Goal: Information Seeking & Learning: Learn about a topic

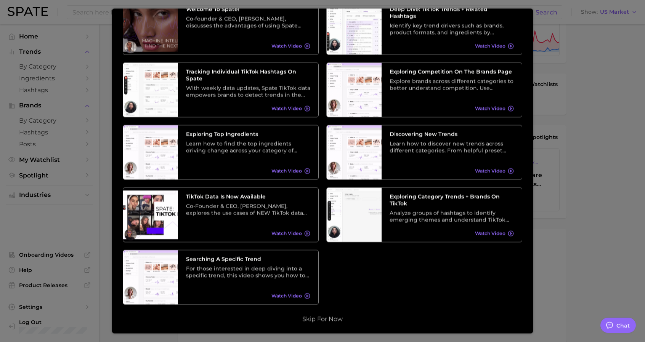
scroll to position [269, 0]
click at [598, 228] on div at bounding box center [322, 36] width 645 height 611
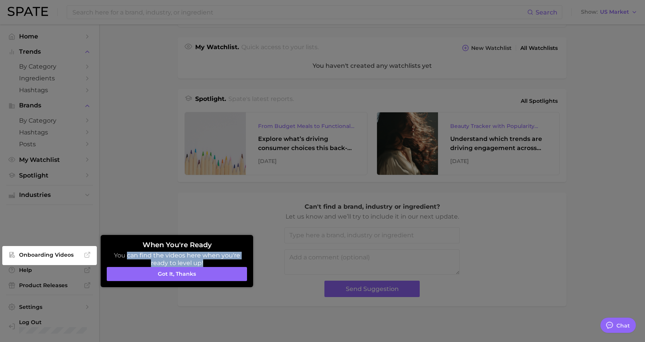
drag, startPoint x: 126, startPoint y: 253, endPoint x: 229, endPoint y: 262, distance: 102.5
click at [229, 262] on p "You can find the videos here when you're ready to level up!" at bounding box center [177, 259] width 140 height 15
click at [170, 256] on p "You can find the videos here when you're ready to level up!" at bounding box center [177, 259] width 140 height 15
drag, startPoint x: 214, startPoint y: 273, endPoint x: 171, endPoint y: 238, distance: 54.9
click at [211, 270] on button "Got it, thanks" at bounding box center [177, 274] width 140 height 14
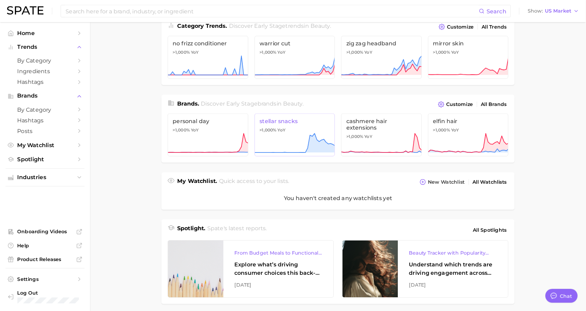
scroll to position [0, 0]
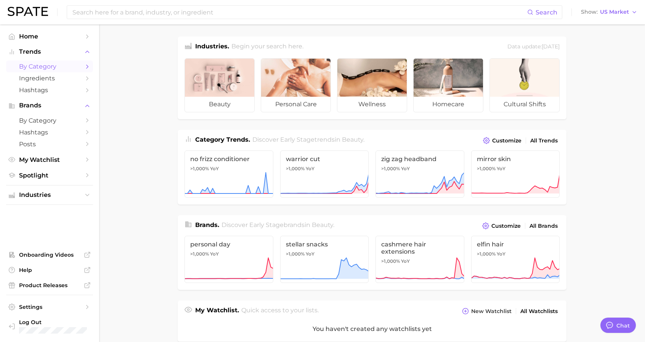
click at [29, 67] on span "by Category" at bounding box center [49, 66] width 61 height 7
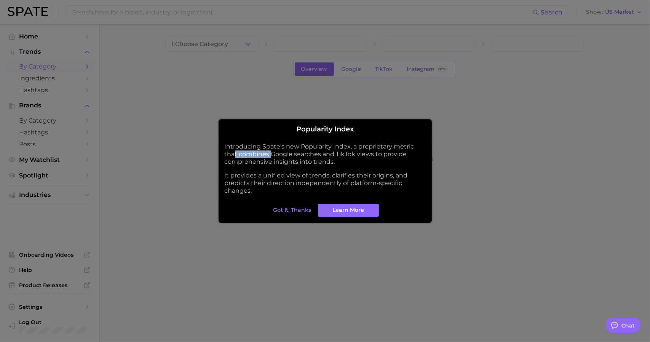
drag, startPoint x: 234, startPoint y: 151, endPoint x: 323, endPoint y: 151, distance: 89.1
click at [314, 151] on p "Introducing Spate's new Popularity Index, a proprietary metric that combines Go…" at bounding box center [325, 154] width 201 height 23
click at [333, 151] on p "Introducing Spate's new Popularity Index, a proprietary metric that combines Go…" at bounding box center [325, 154] width 201 height 23
click at [290, 214] on button "Got it, thanks" at bounding box center [293, 210] width 42 height 13
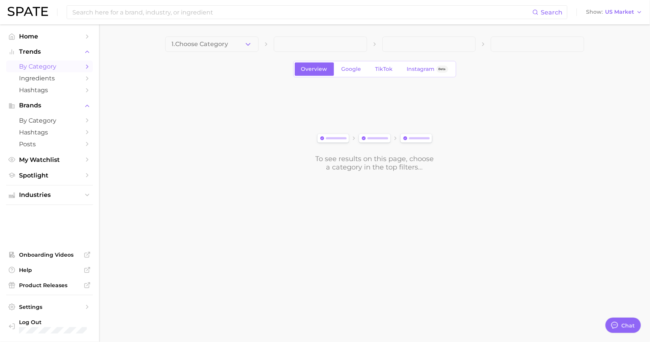
click at [67, 66] on span "by Category" at bounding box center [49, 66] width 61 height 7
click at [228, 42] on span "1. Choose Category" at bounding box center [200, 44] width 57 height 7
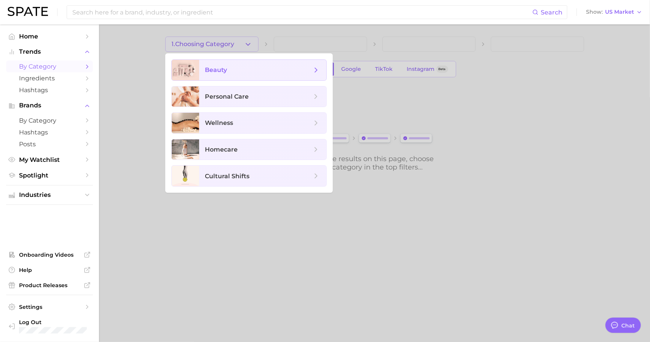
click at [262, 66] on span "beauty" at bounding box center [258, 70] width 107 height 8
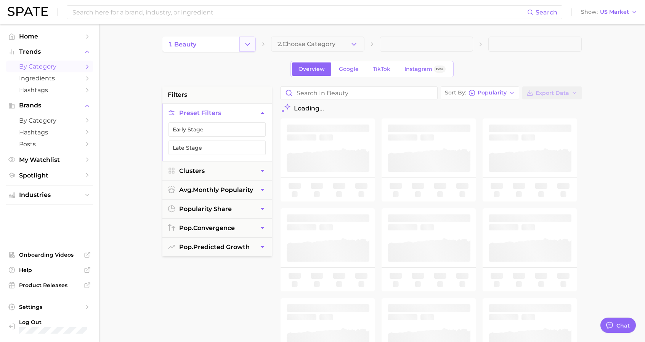
click at [250, 41] on icon "Change Category" at bounding box center [247, 44] width 8 height 8
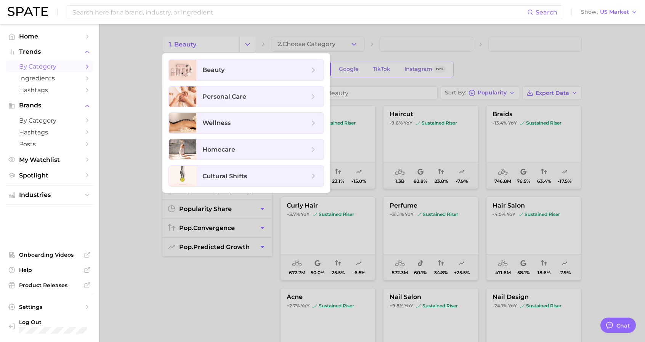
click at [440, 35] on div at bounding box center [322, 171] width 645 height 342
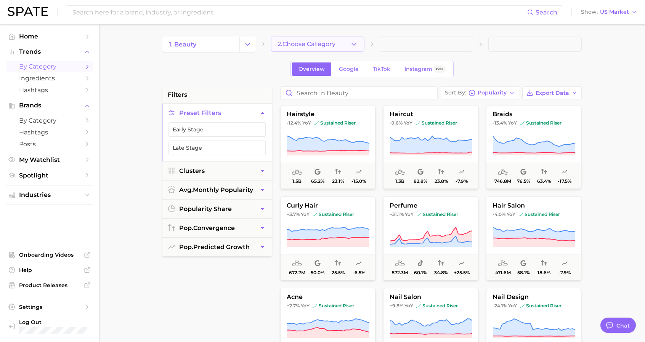
click at [356, 45] on icon "button" at bounding box center [354, 44] width 8 height 8
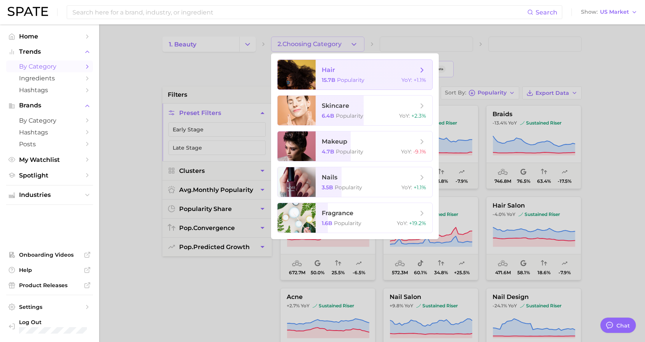
click at [380, 70] on span "hair" at bounding box center [370, 70] width 96 height 8
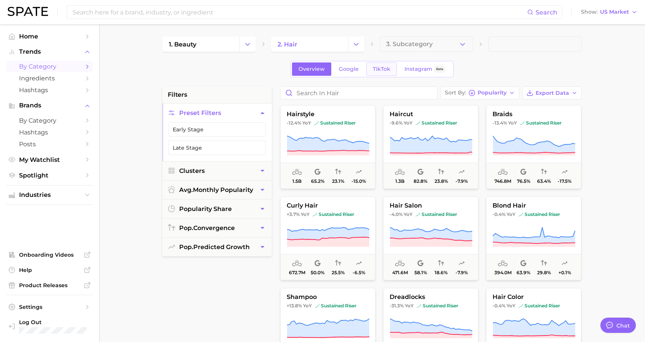
click at [382, 71] on span "TikTok" at bounding box center [382, 69] width 18 height 6
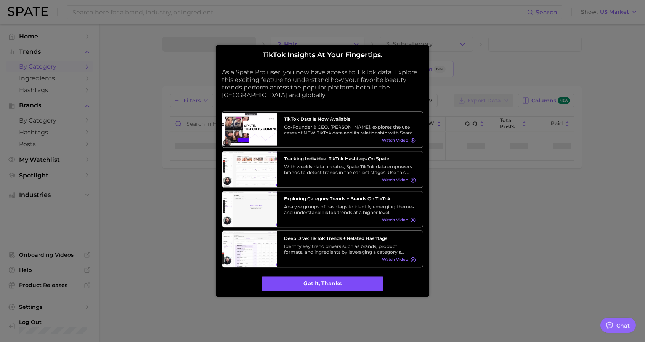
click at [325, 288] on button "Got it, thanks" at bounding box center [322, 284] width 122 height 14
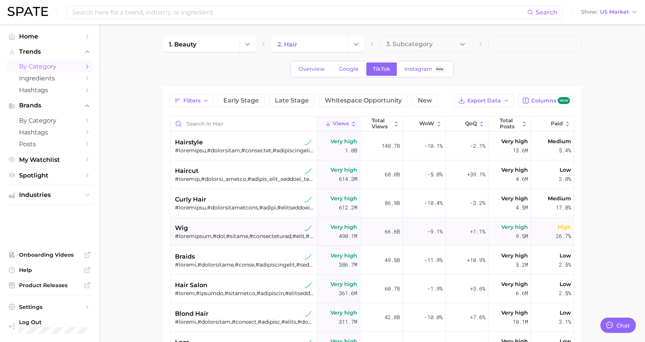
type textarea "x"
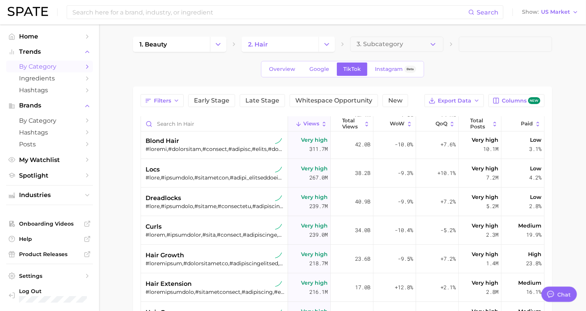
scroll to position [208, 0]
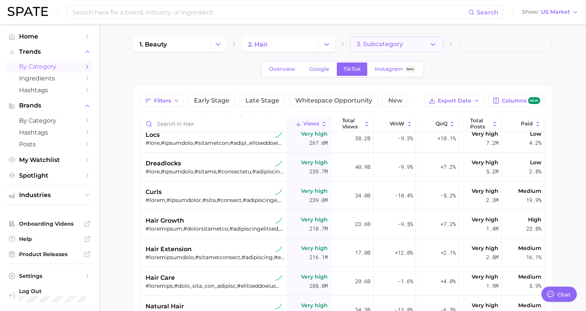
click at [392, 45] on span "3. Subcategory" at bounding box center [380, 44] width 46 height 7
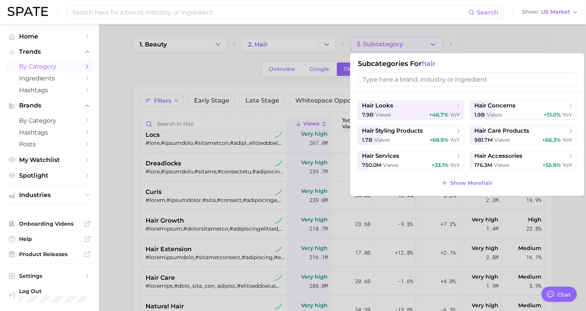
click at [222, 64] on div at bounding box center [293, 155] width 586 height 311
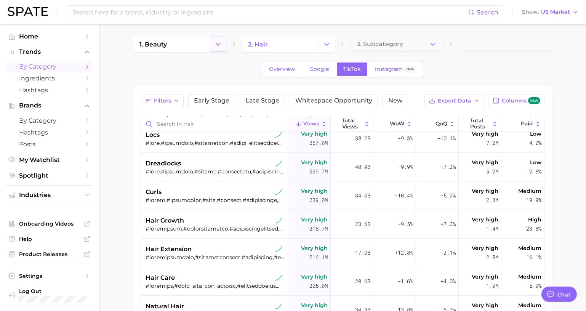
click at [214, 46] on icon "Change Category" at bounding box center [218, 44] width 8 height 8
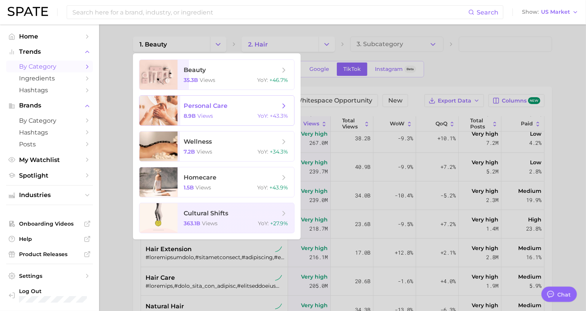
click at [211, 110] on span "personal care 8.9b views YoY : +43.3%" at bounding box center [236, 111] width 117 height 30
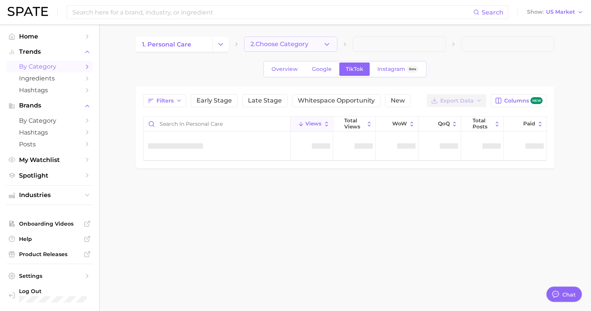
click at [334, 42] on button "2. Choose Category" at bounding box center [290, 44] width 93 height 15
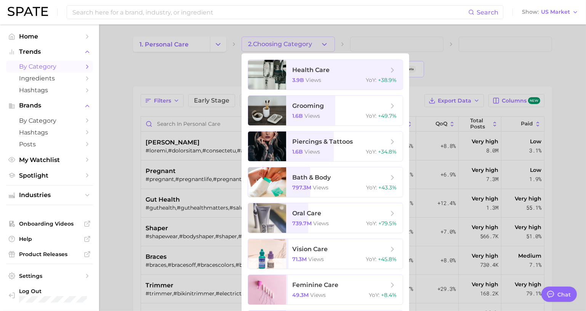
click at [211, 43] on div at bounding box center [293, 155] width 586 height 311
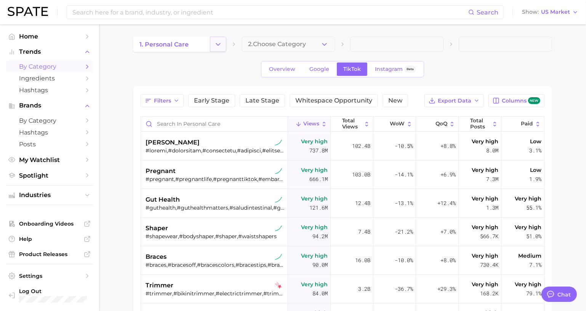
click at [217, 46] on icon "Change Category" at bounding box center [218, 44] width 8 height 8
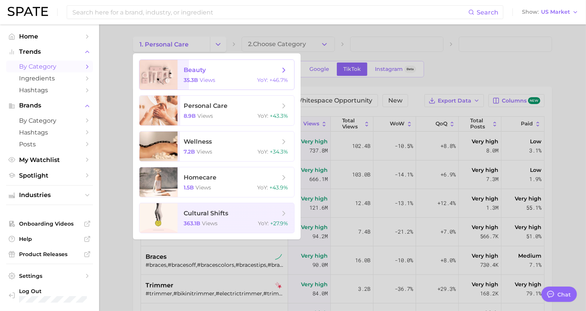
click at [216, 76] on span "beauty 35.3b views YoY : +46.7%" at bounding box center [236, 75] width 117 height 30
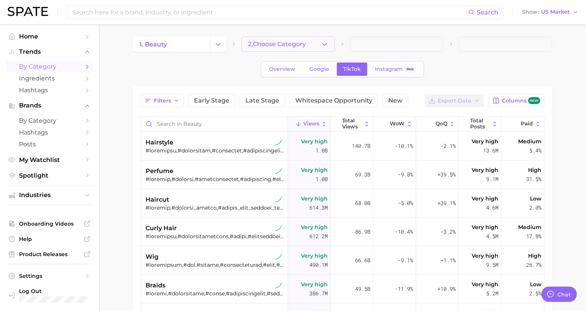
click at [325, 45] on polyline "button" at bounding box center [324, 44] width 4 height 2
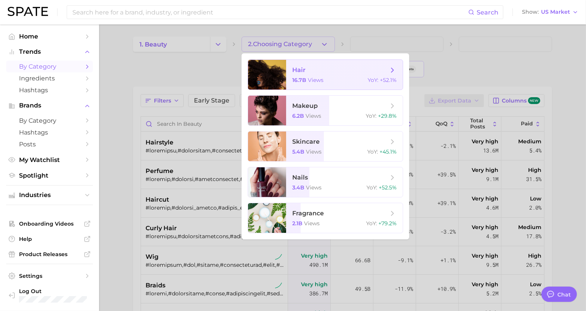
click at [327, 71] on span "hair" at bounding box center [340, 70] width 96 height 8
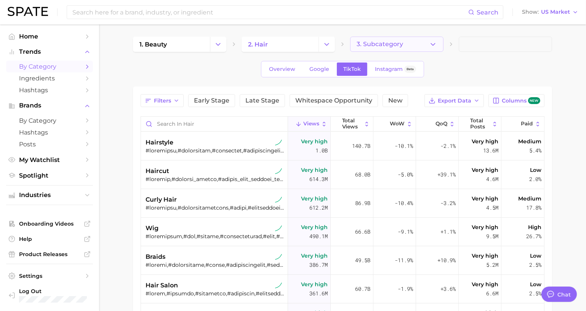
click at [367, 49] on button "3. Subcategory" at bounding box center [396, 44] width 93 height 15
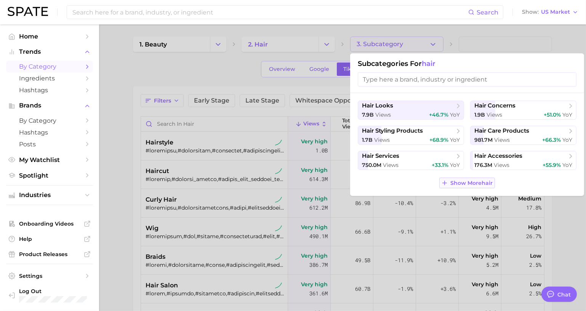
click at [476, 182] on span "Show More hair" at bounding box center [472, 183] width 42 height 6
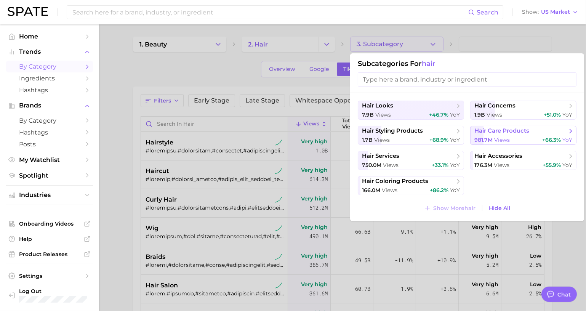
click at [551, 136] on button "hair care products 981.7m views +66.3% YoY" at bounding box center [523, 135] width 106 height 19
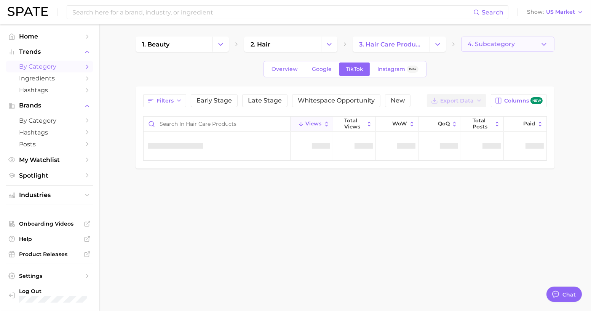
click at [506, 42] on span "4. Subcategory" at bounding box center [491, 44] width 47 height 7
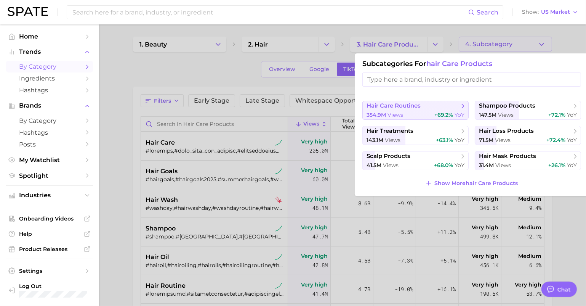
click at [448, 117] on span "+69.2%" at bounding box center [443, 114] width 19 height 7
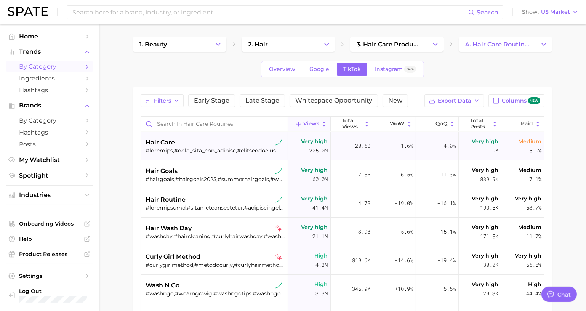
click at [210, 147] on div at bounding box center [215, 150] width 139 height 7
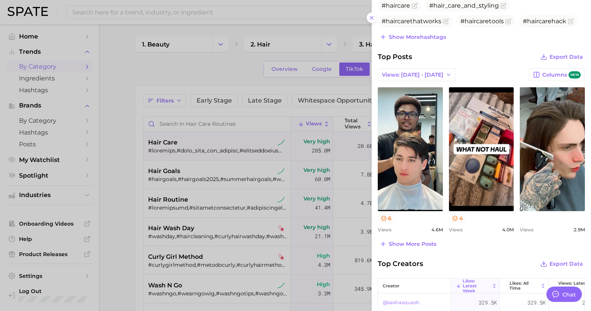
scroll to position [277, 0]
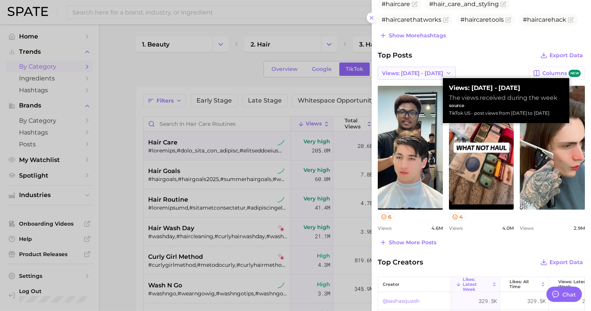
click at [446, 71] on icon "button" at bounding box center [449, 73] width 6 height 6
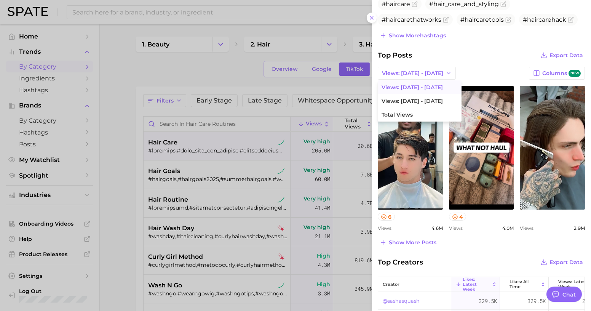
click at [488, 69] on div "Views: [DATE] - [DATE] Views: [DATE] - [DATE] Views: [DATE] - [DATE] Total View…" at bounding box center [481, 73] width 207 height 13
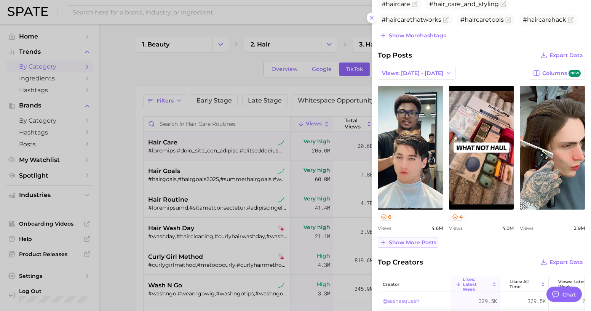
click at [413, 243] on span "Show more posts" at bounding box center [413, 242] width 48 height 6
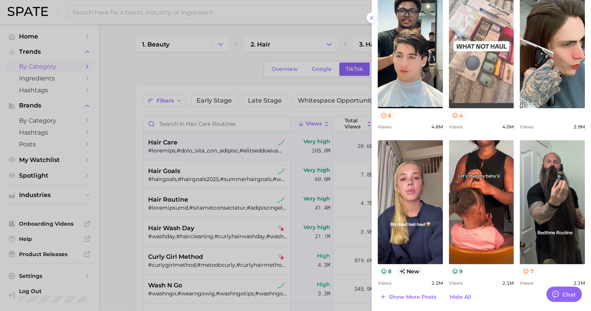
scroll to position [240, 0]
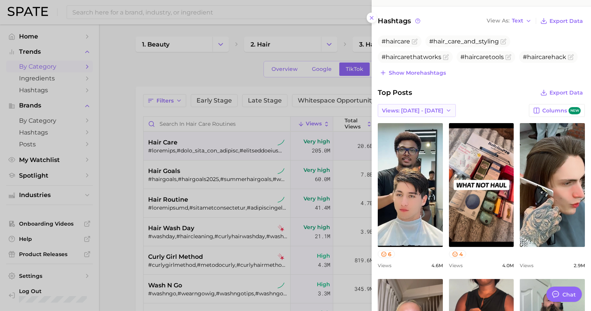
click at [447, 110] on polyline "button" at bounding box center [448, 111] width 3 height 2
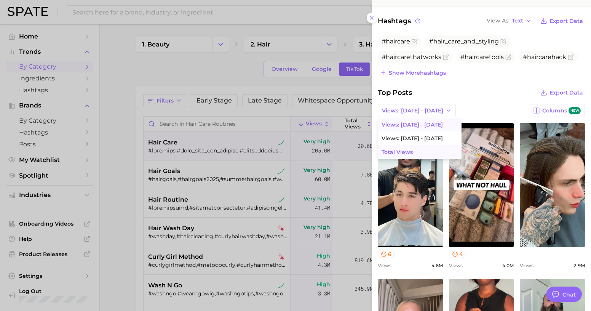
click at [424, 148] on button "Total Views" at bounding box center [420, 152] width 84 height 14
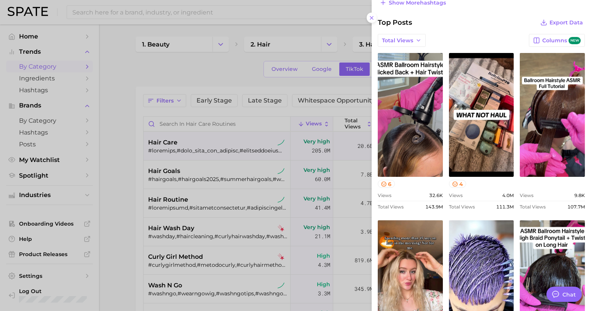
scroll to position [378, 0]
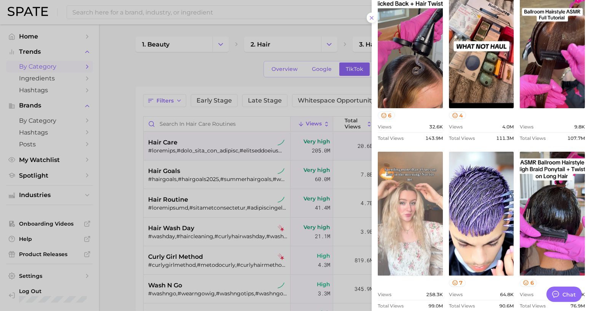
click at [402, 181] on link "view post on TikTok" at bounding box center [410, 214] width 65 height 124
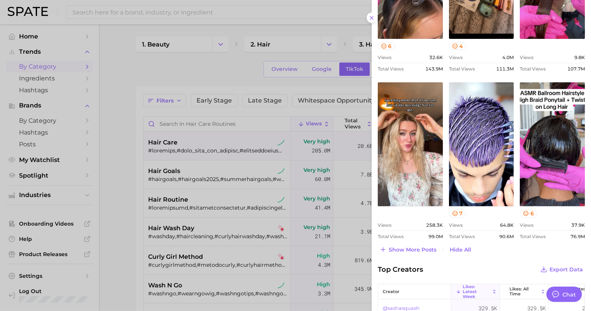
scroll to position [517, 0]
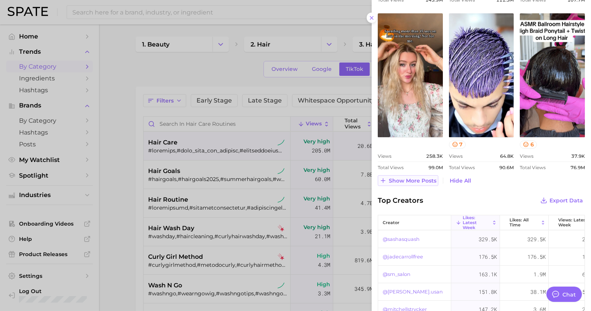
click at [417, 183] on button "Show more posts" at bounding box center [408, 180] width 61 height 11
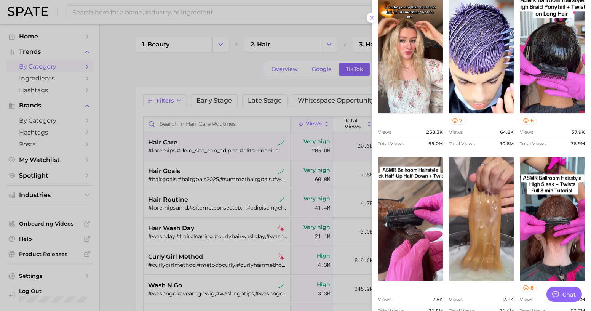
scroll to position [551, 0]
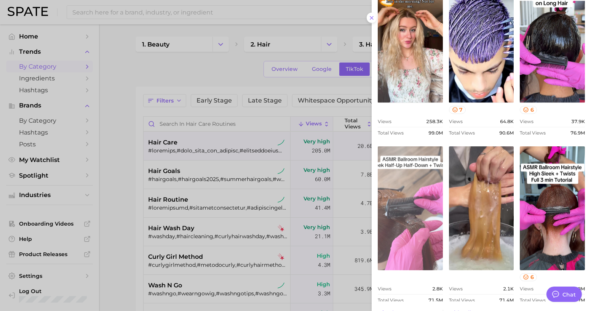
click at [424, 197] on link "view post on TikTok" at bounding box center [410, 208] width 65 height 124
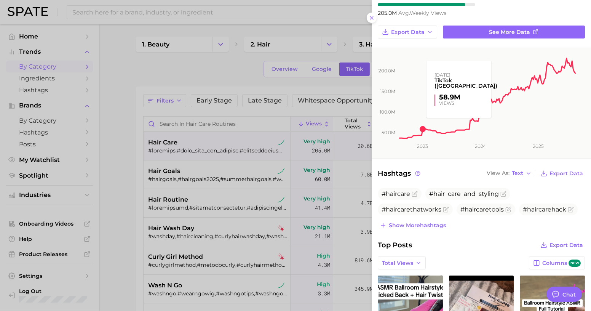
scroll to position [173, 0]
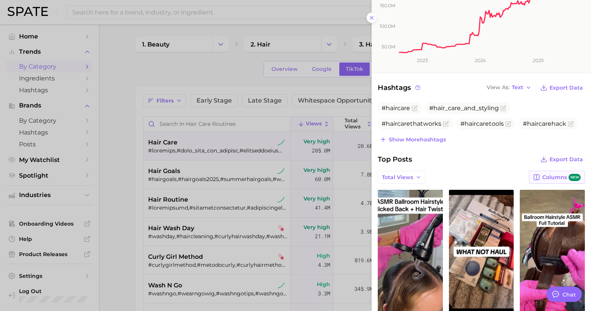
click at [570, 178] on span "new" at bounding box center [575, 177] width 12 height 7
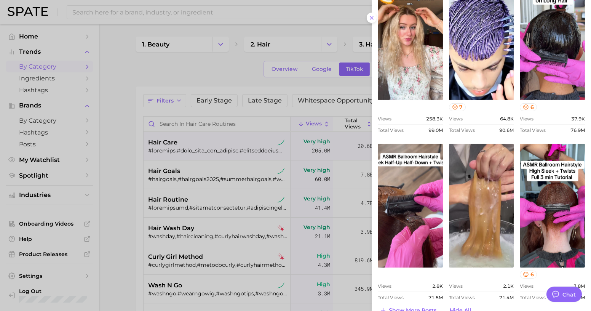
scroll to position [693, 0]
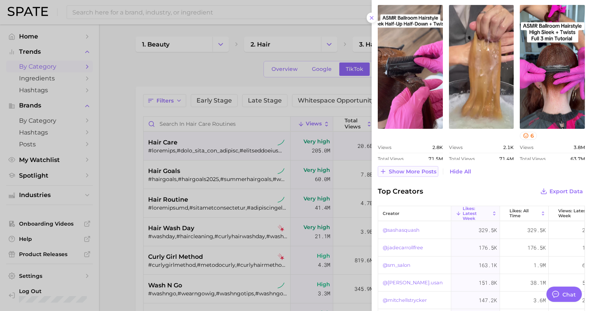
click at [399, 174] on button "Show more posts" at bounding box center [408, 171] width 61 height 11
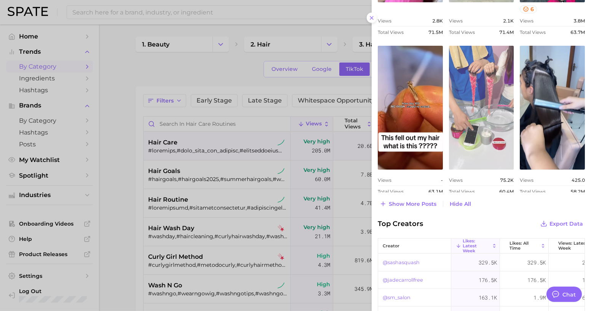
scroll to position [831, 0]
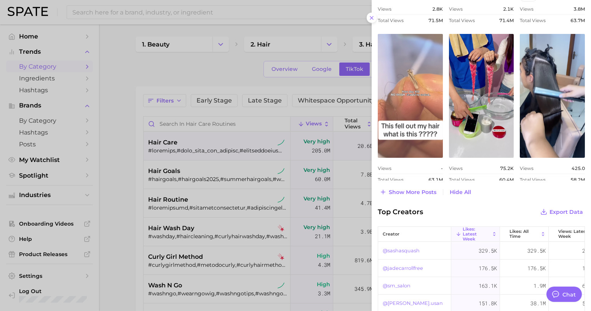
click at [403, 146] on link "view post on TikTok" at bounding box center [410, 96] width 65 height 124
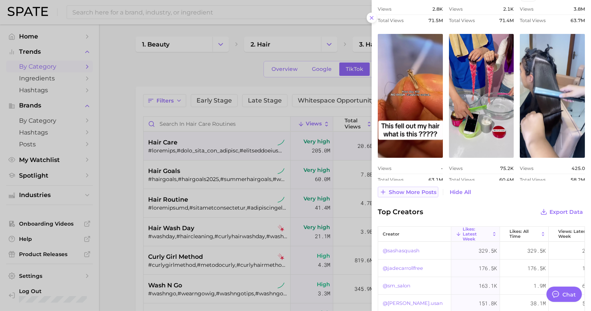
click at [432, 190] on span "Show more posts" at bounding box center [413, 192] width 48 height 6
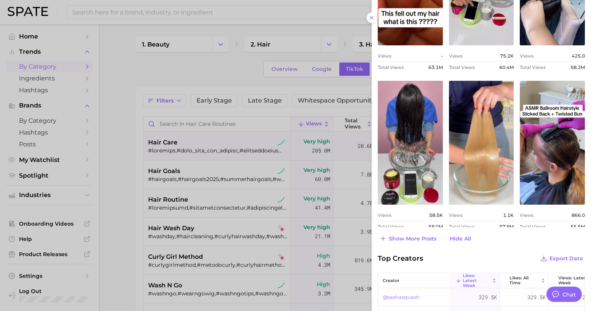
scroll to position [970, 0]
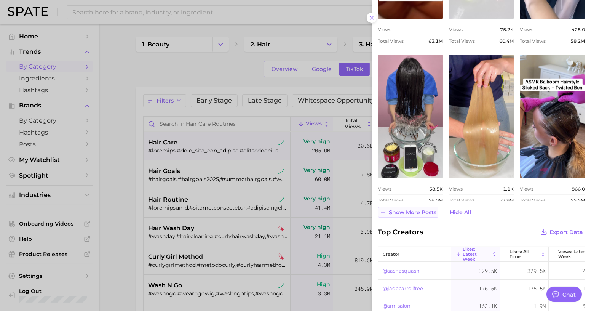
click at [430, 215] on button "Show more posts" at bounding box center [408, 212] width 61 height 11
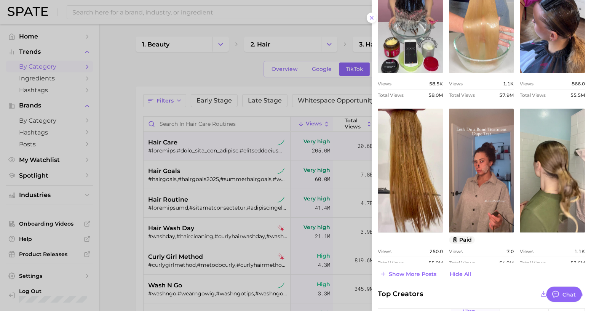
scroll to position [1108, 0]
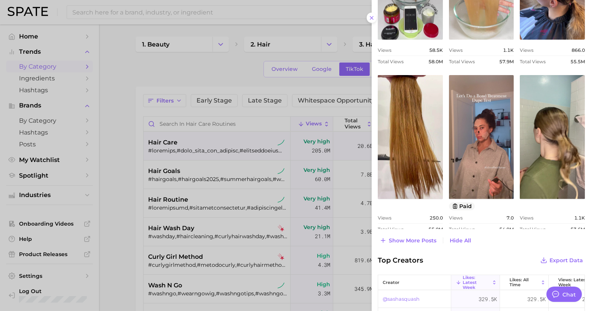
click at [427, 238] on span "Show more posts" at bounding box center [413, 240] width 48 height 6
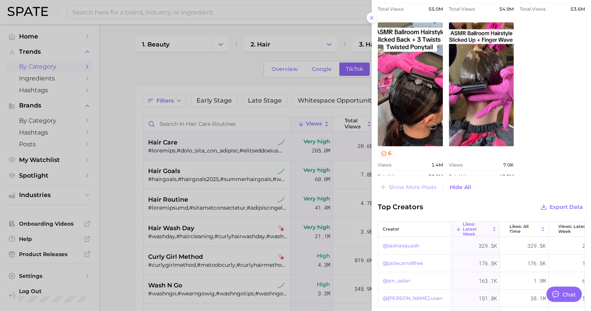
scroll to position [1323, 0]
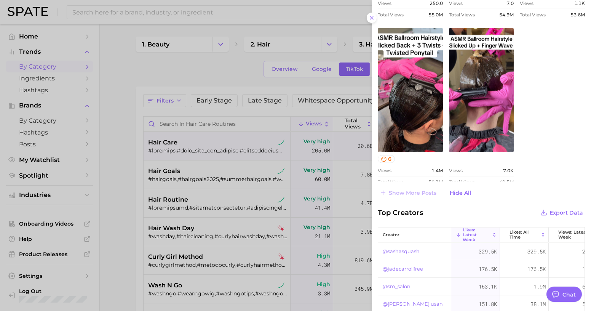
click at [203, 178] on div at bounding box center [295, 155] width 591 height 311
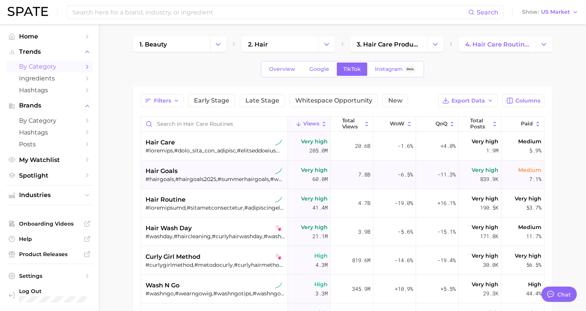
click at [204, 167] on div "hair goals" at bounding box center [215, 170] width 139 height 9
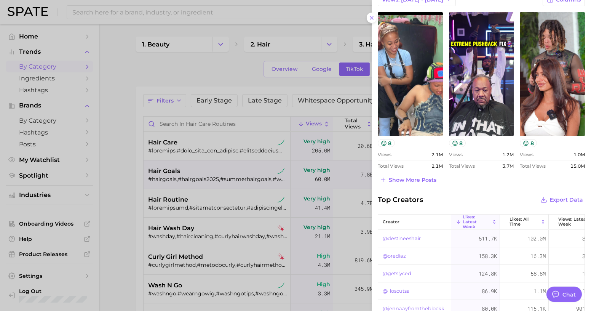
scroll to position [399, 0]
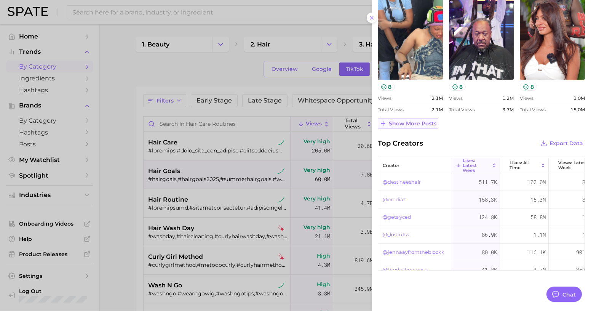
click at [412, 123] on span "Show more posts" at bounding box center [413, 123] width 48 height 6
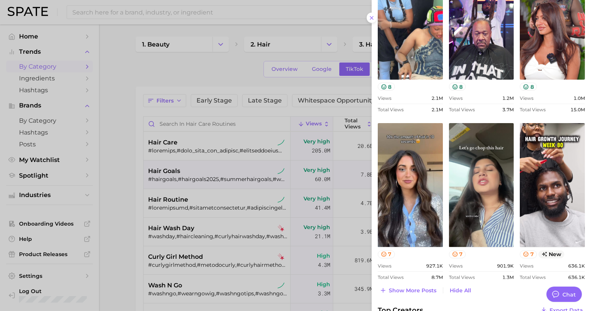
scroll to position [0, 0]
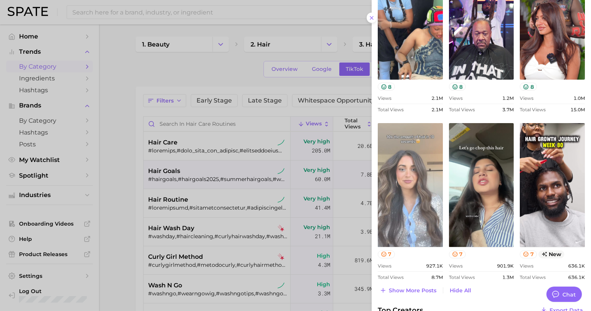
click at [396, 155] on link "view post on TikTok" at bounding box center [410, 185] width 65 height 124
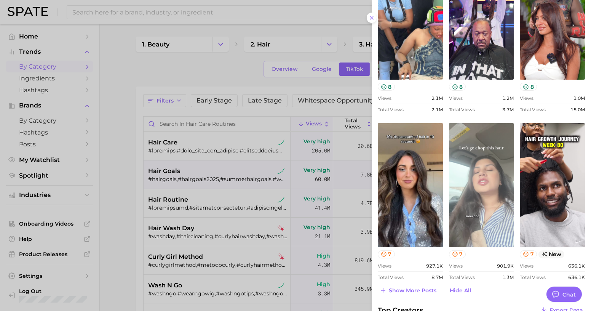
scroll to position [468, 0]
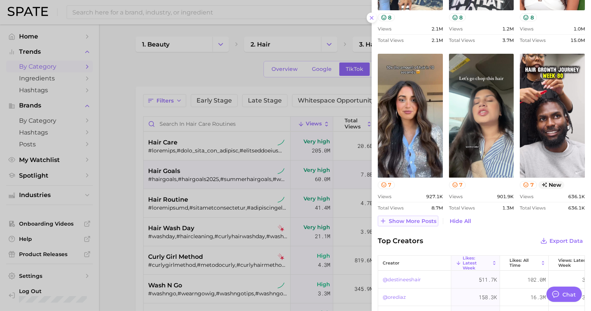
click at [410, 219] on span "Show more posts" at bounding box center [413, 221] width 48 height 6
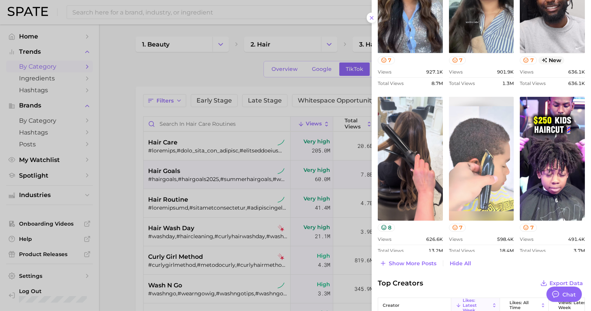
scroll to position [606, 0]
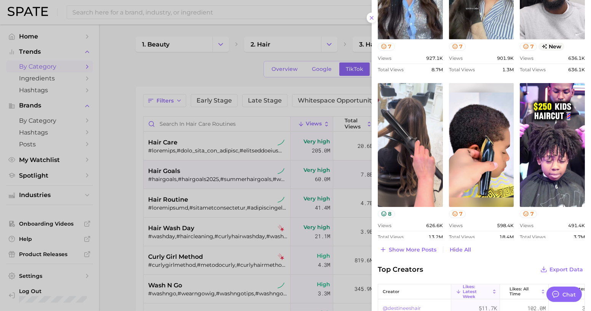
click at [231, 134] on div at bounding box center [295, 155] width 591 height 311
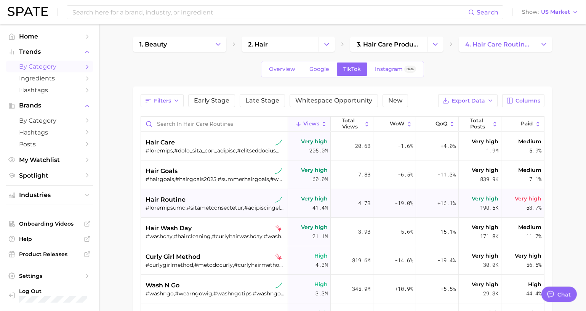
click at [226, 204] on div at bounding box center [215, 207] width 139 height 7
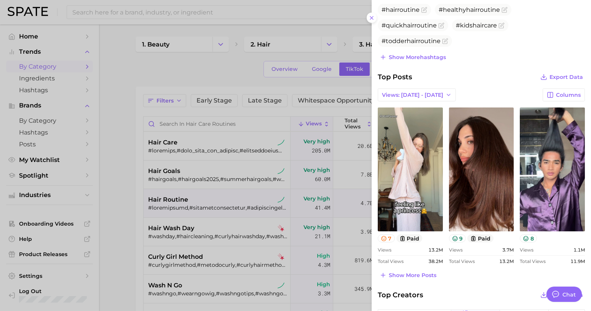
scroll to position [346, 0]
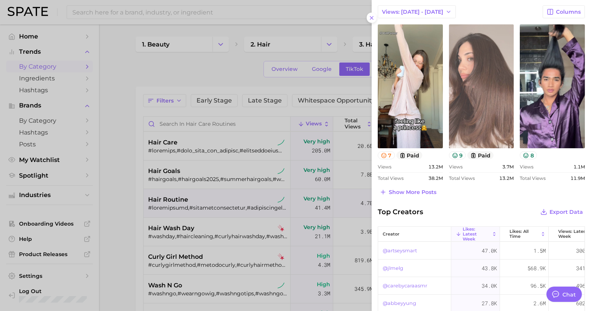
click at [470, 125] on link "view post on TikTok" at bounding box center [481, 86] width 65 height 124
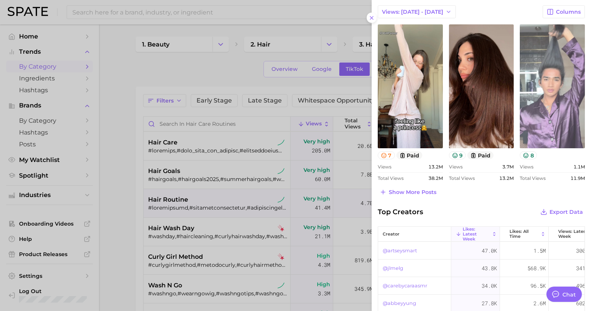
click at [567, 98] on link "view post on TikTok" at bounding box center [552, 86] width 65 height 124
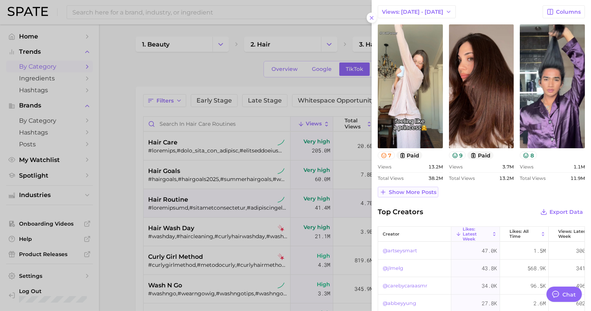
click at [426, 192] on span "Show more posts" at bounding box center [413, 192] width 48 height 6
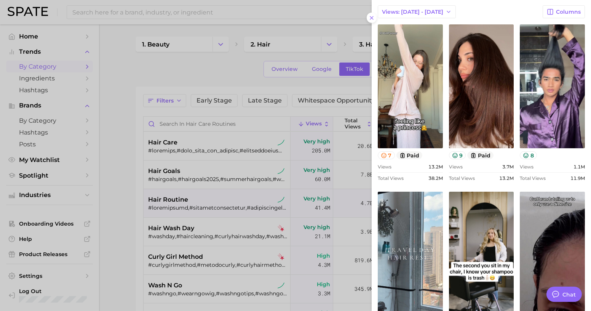
scroll to position [0, 0]
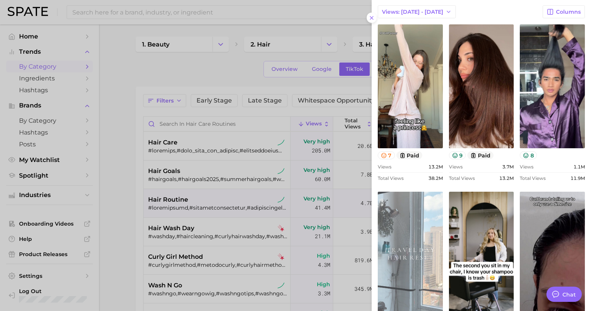
click at [397, 241] on link "view post on TikTok" at bounding box center [410, 254] width 65 height 124
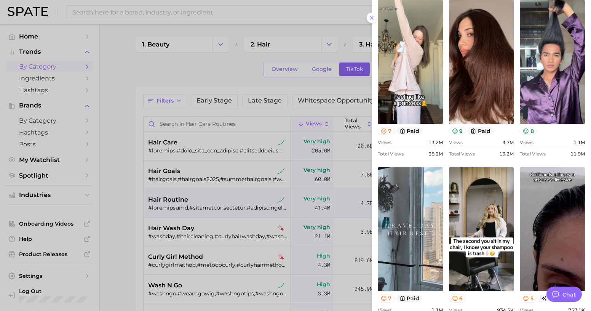
scroll to position [381, 0]
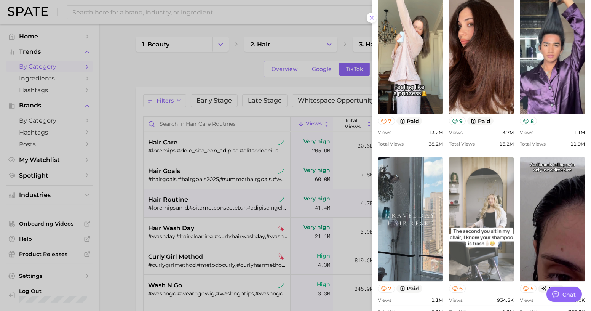
click at [498, 209] on link "view post on TikTok" at bounding box center [481, 219] width 65 height 124
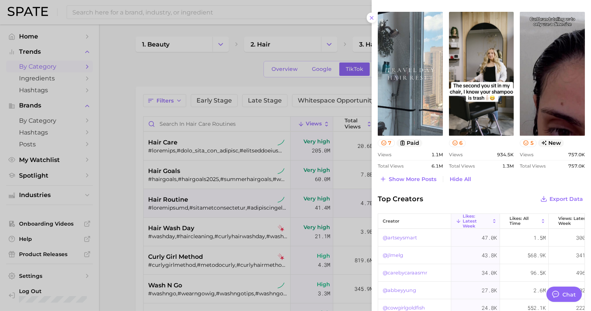
scroll to position [581, 0]
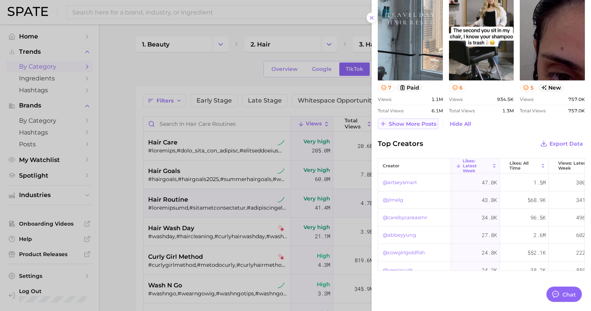
click at [409, 124] on span "Show more posts" at bounding box center [413, 124] width 48 height 6
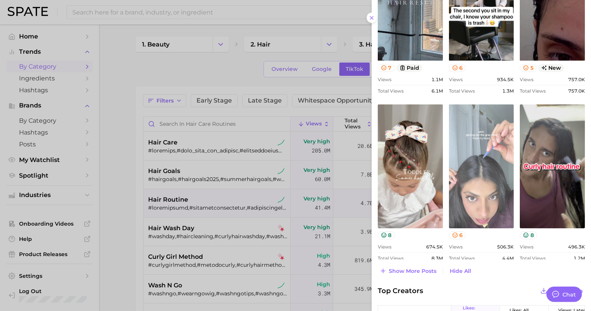
scroll to position [616, 0]
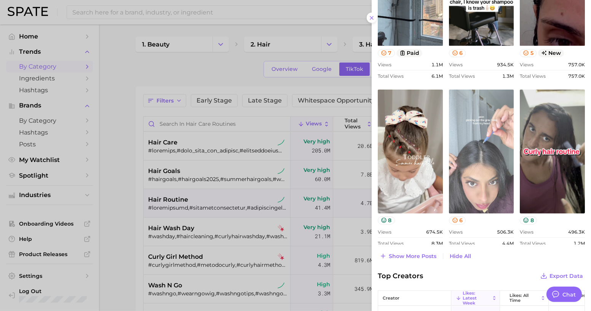
click at [499, 179] on link "view post on TikTok" at bounding box center [481, 152] width 65 height 124
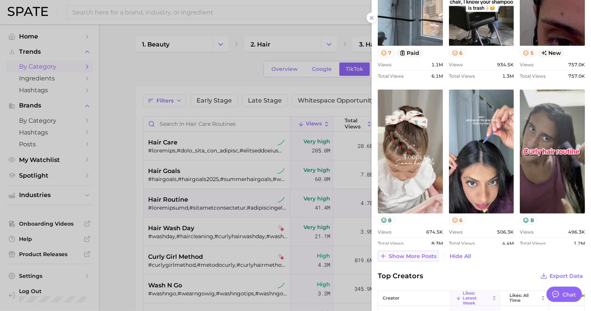
click at [426, 253] on span "Show more posts" at bounding box center [413, 256] width 48 height 6
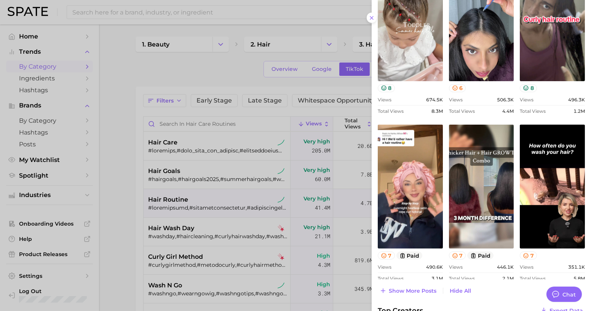
scroll to position [755, 0]
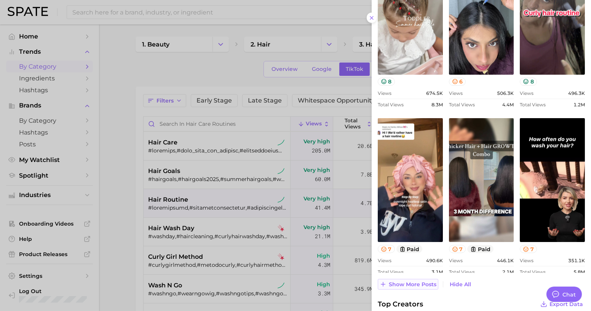
click at [389, 283] on span "Show more posts" at bounding box center [413, 284] width 48 height 6
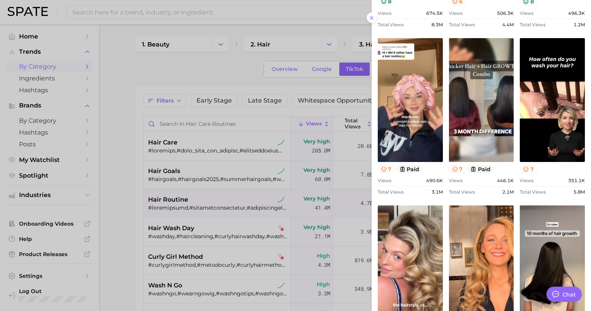
scroll to position [893, 0]
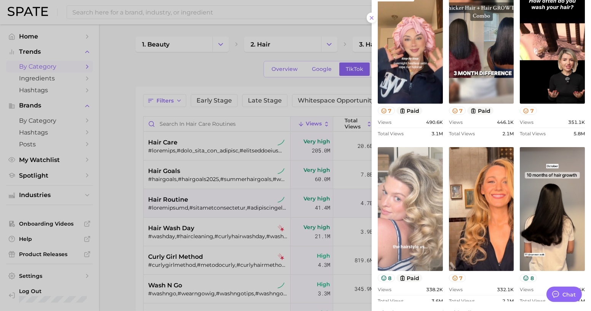
click at [430, 252] on link "view post on TikTok" at bounding box center [410, 209] width 65 height 124
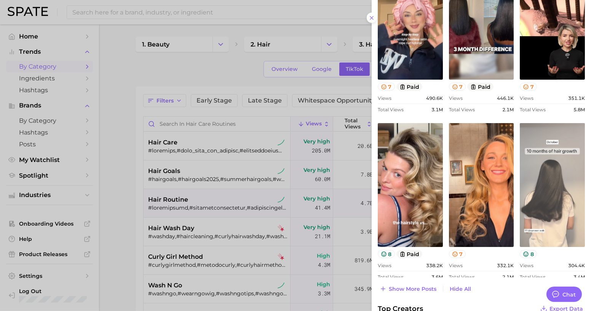
scroll to position [928, 0]
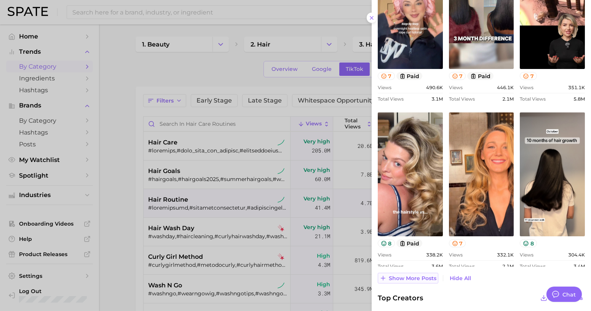
click at [404, 275] on span "Show more posts" at bounding box center [413, 278] width 48 height 6
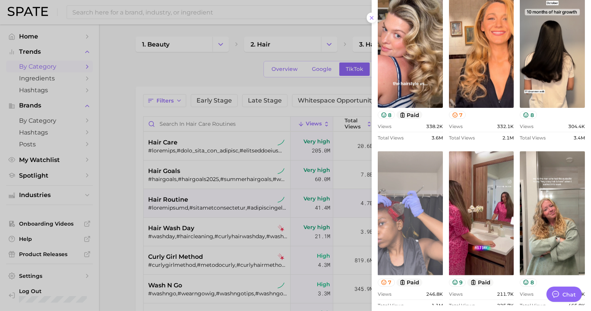
scroll to position [1066, 0]
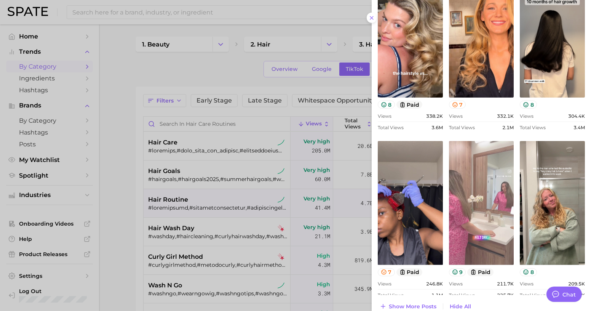
click at [491, 185] on link "view post on TikTok" at bounding box center [481, 203] width 65 height 124
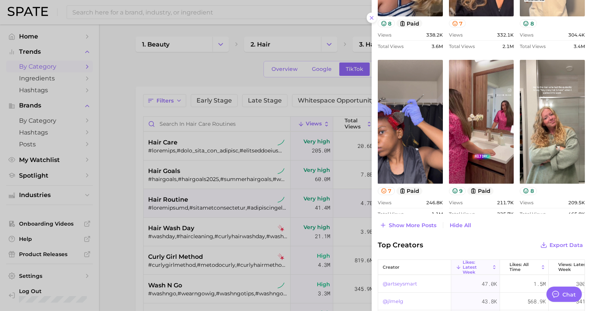
scroll to position [1170, 0]
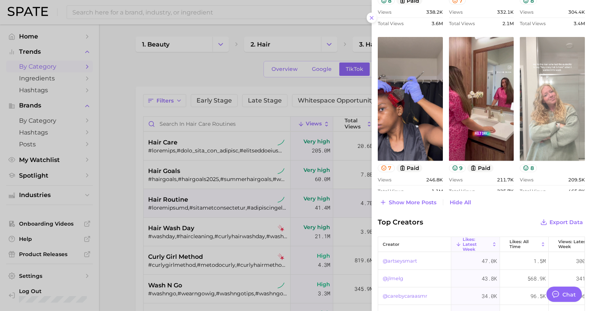
click at [540, 133] on link "view post on TikTok" at bounding box center [552, 99] width 65 height 124
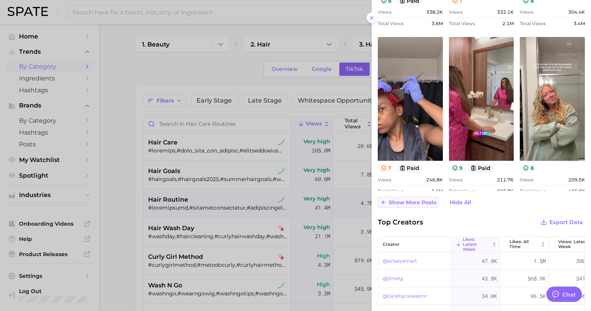
click at [416, 197] on button "Show more posts" at bounding box center [408, 202] width 61 height 11
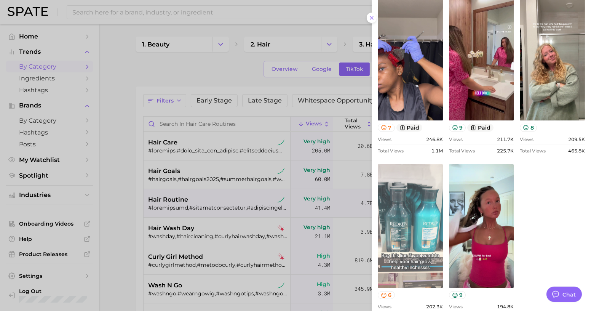
scroll to position [1239, 0]
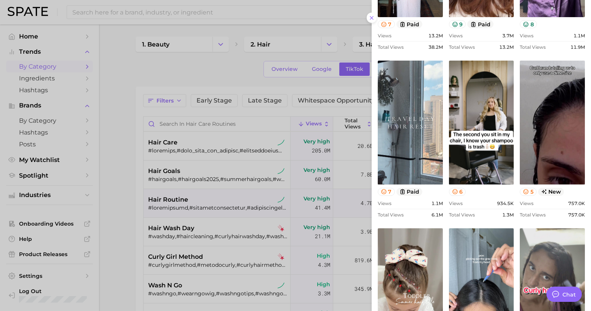
scroll to position [304, 0]
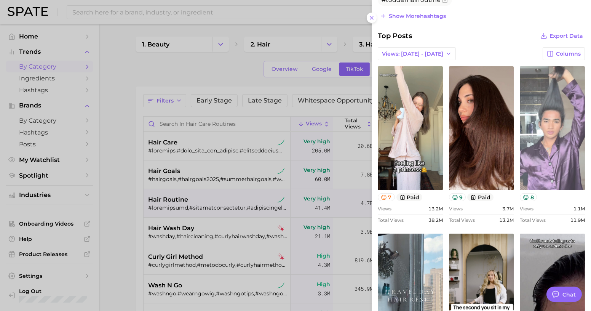
click at [549, 107] on link "view post on TikTok" at bounding box center [552, 128] width 65 height 124
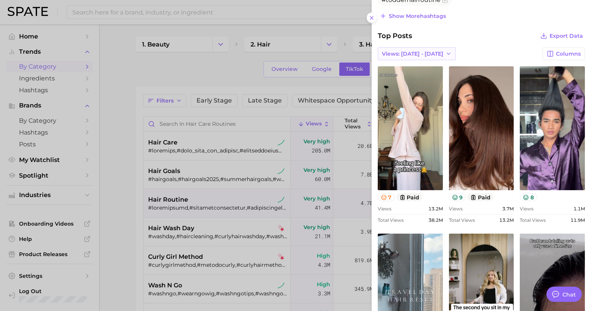
click at [416, 55] on button "Views: [DATE] - [DATE]" at bounding box center [417, 53] width 78 height 13
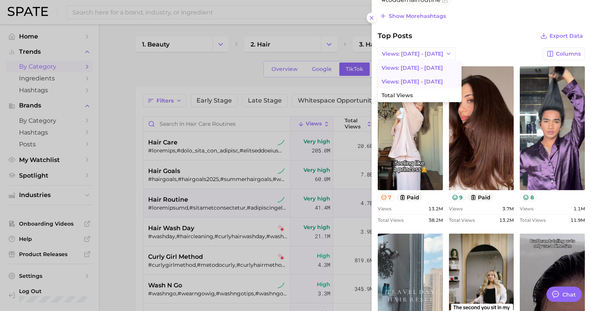
click at [420, 79] on span "Views: [DATE] - [DATE]" at bounding box center [412, 81] width 61 height 6
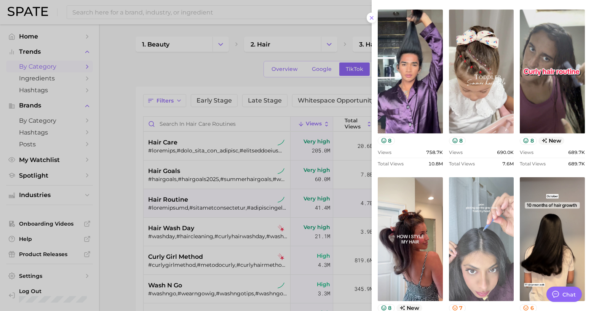
scroll to position [547, 0]
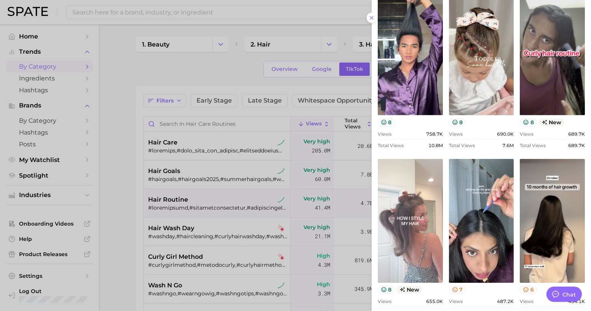
click at [404, 253] on link "view post on TikTok" at bounding box center [410, 221] width 65 height 124
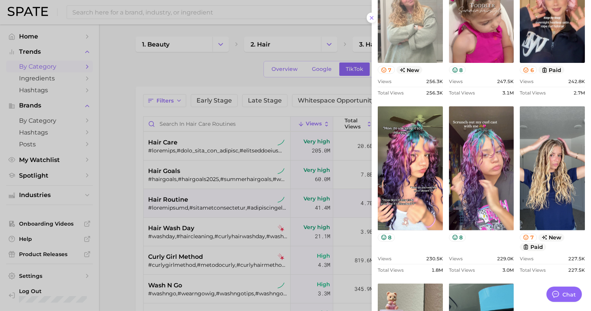
scroll to position [1136, 0]
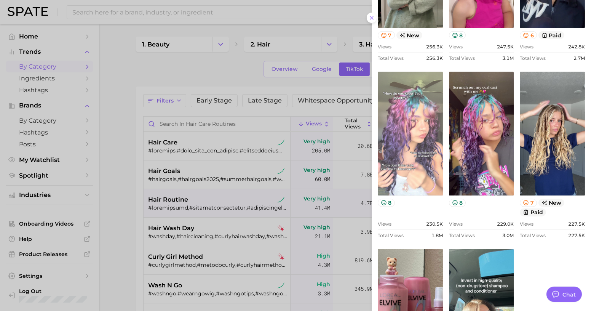
click at [409, 155] on link "view post on TikTok" at bounding box center [410, 134] width 65 height 124
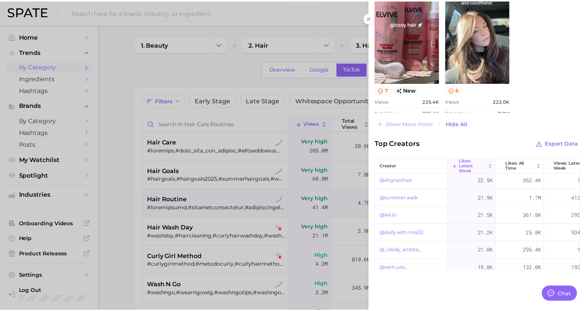
scroll to position [173, 0]
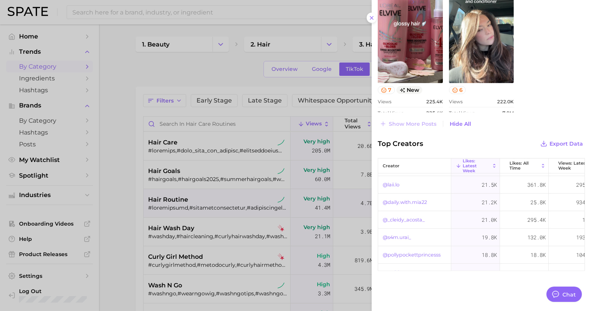
click at [109, 144] on div at bounding box center [295, 155] width 591 height 311
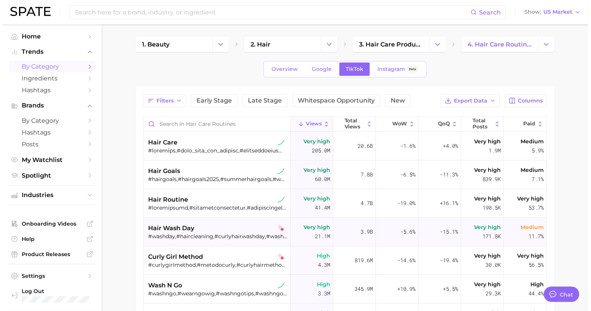
scroll to position [34, 0]
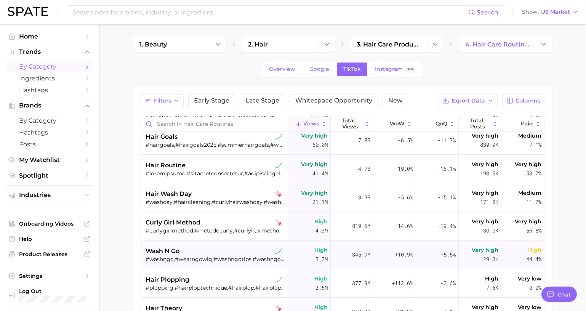
click at [202, 258] on div "#washngo,#wearngowig,#washngotips,#washngotutorial,#washngos,#blackgirlwashngo,…" at bounding box center [215, 259] width 139 height 7
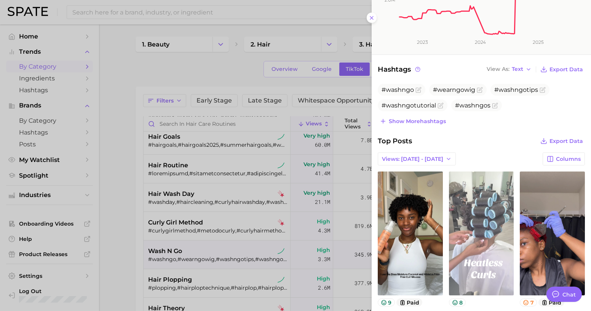
scroll to position [242, 0]
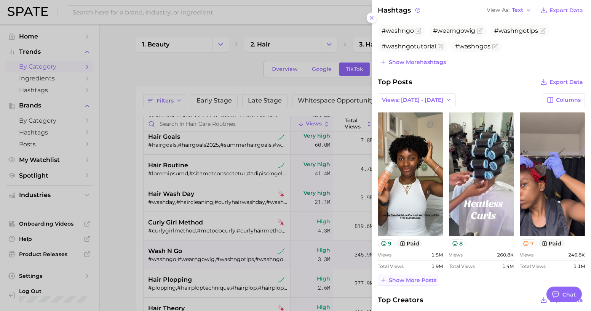
click at [395, 277] on span "Show more posts" at bounding box center [413, 280] width 48 height 6
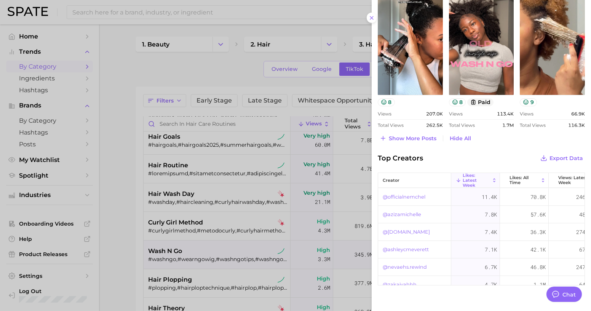
scroll to position [554, 0]
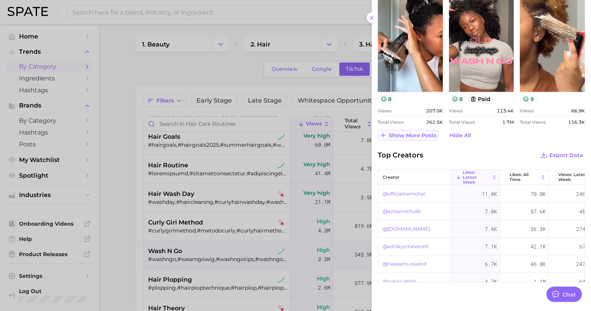
click at [402, 134] on span "Show more posts" at bounding box center [413, 135] width 48 height 6
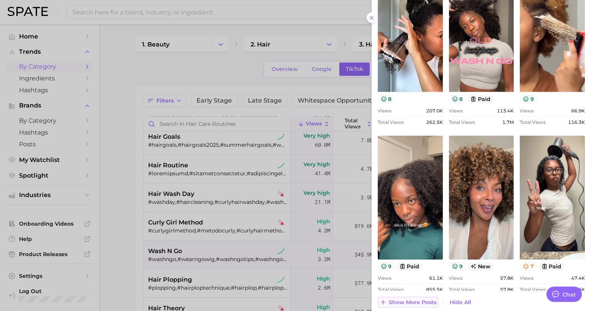
scroll to position [0, 0]
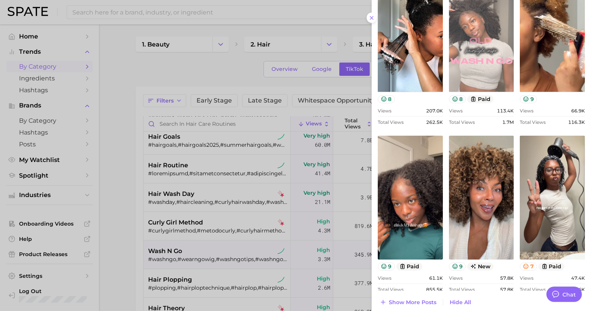
click at [499, 49] on link "view post on TikTok" at bounding box center [481, 30] width 65 height 124
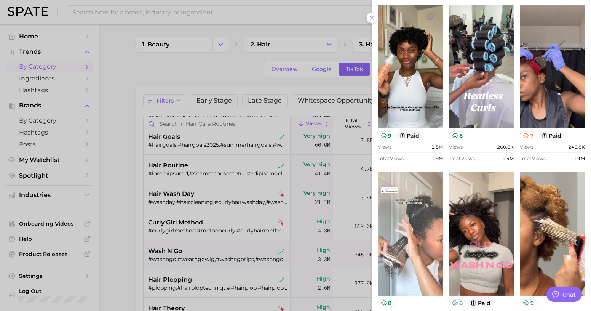
scroll to position [381, 0]
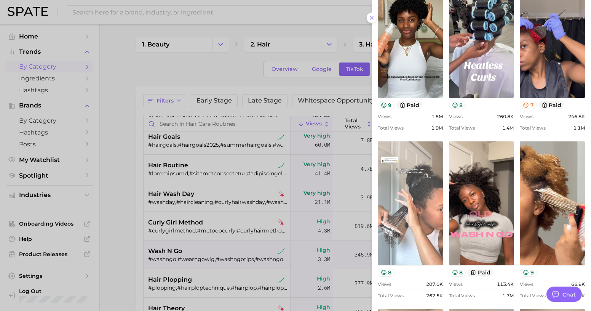
click at [398, 184] on link "view post on TikTok" at bounding box center [410, 203] width 65 height 124
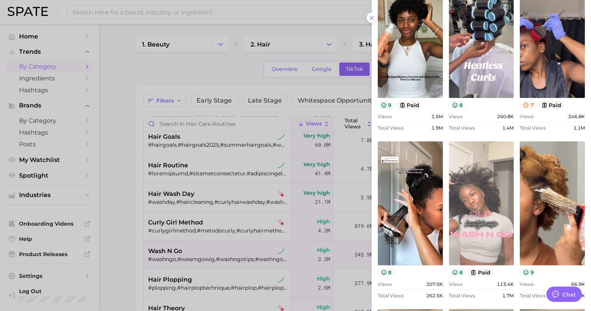
scroll to position [312, 0]
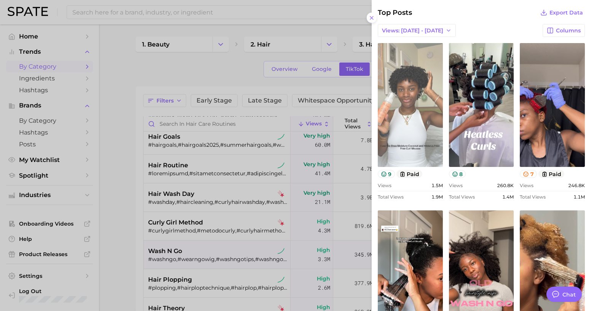
click at [418, 101] on link "view post on TikTok" at bounding box center [410, 105] width 65 height 124
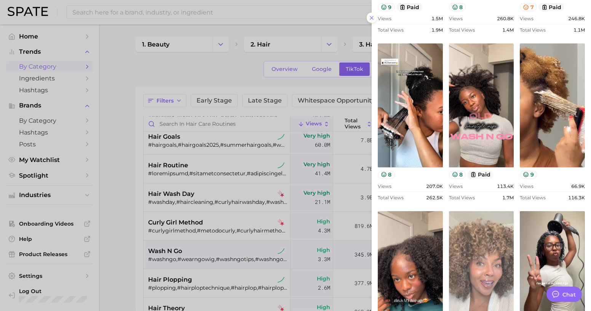
scroll to position [554, 0]
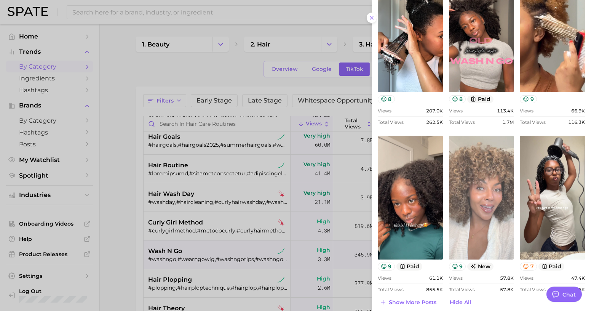
click at [470, 201] on link "view post on TikTok" at bounding box center [481, 198] width 65 height 124
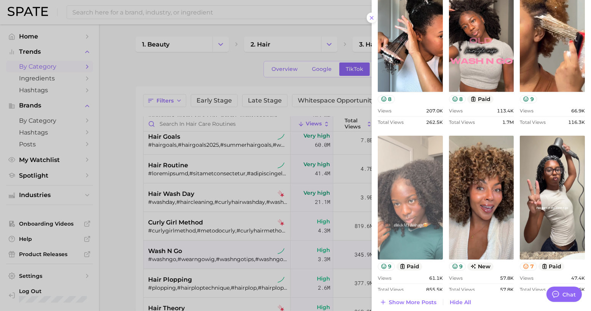
click at [409, 222] on link "view post on TikTok" at bounding box center [410, 198] width 65 height 124
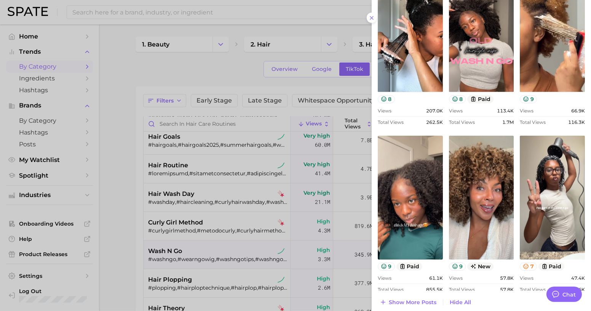
click at [154, 200] on div at bounding box center [295, 155] width 591 height 311
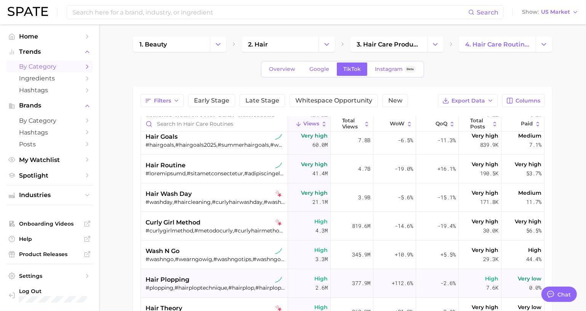
click at [219, 282] on div "hair plopping" at bounding box center [215, 279] width 139 height 9
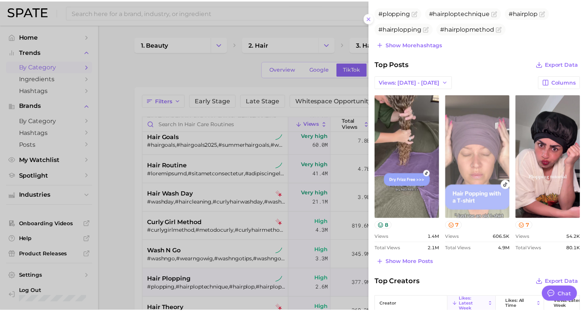
scroll to position [277, 0]
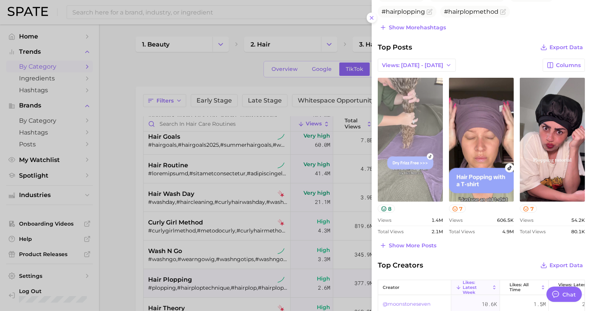
click at [416, 181] on link "view post on TikTok" at bounding box center [410, 140] width 65 height 124
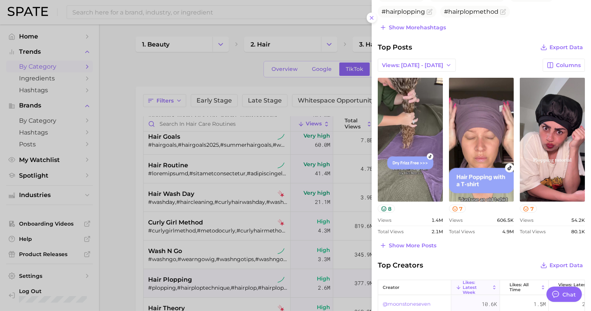
click at [273, 137] on div at bounding box center [295, 155] width 591 height 311
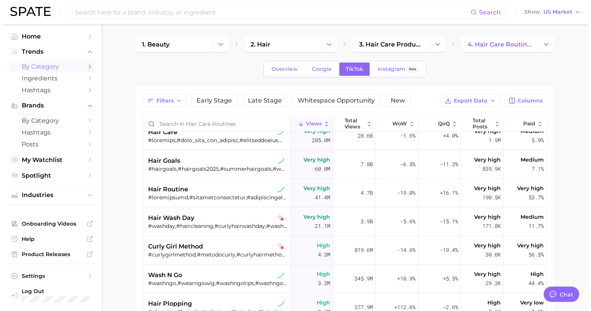
scroll to position [0, 0]
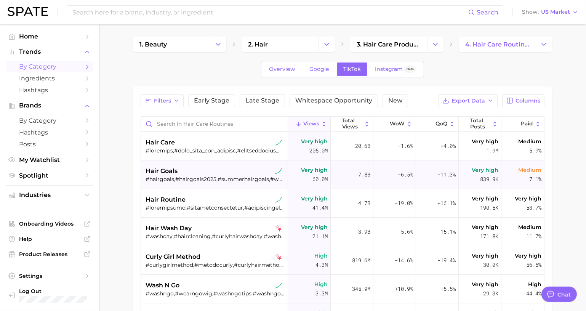
click at [191, 176] on div "#hairgoals,#hairgoals2025,#summerhairgoals,#wavyhairgoals,#sleekhairgoals,#holi…" at bounding box center [215, 179] width 139 height 7
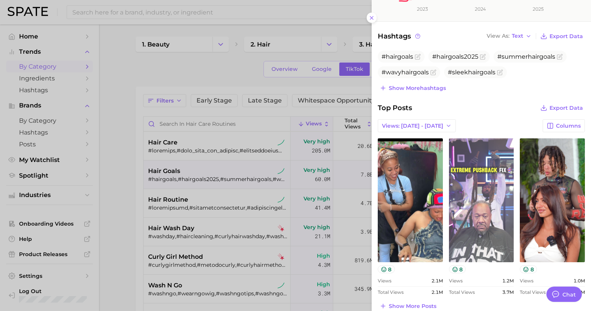
scroll to position [242, 0]
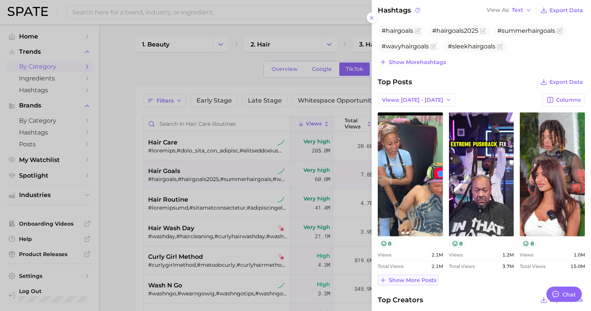
click at [407, 279] on span "Show more posts" at bounding box center [413, 280] width 48 height 6
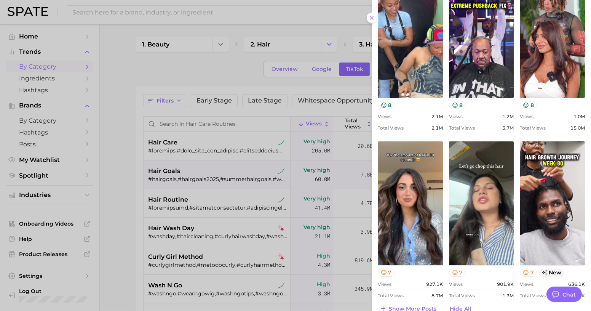
scroll to position [450, 0]
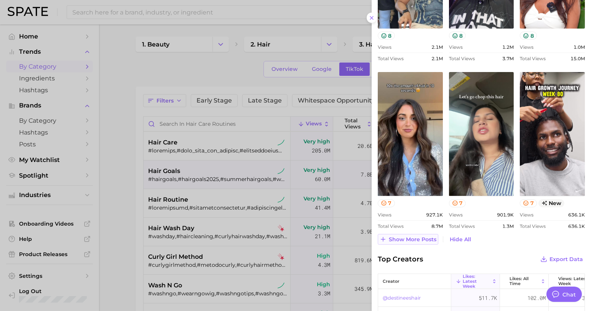
click at [414, 241] on button "Show more posts" at bounding box center [408, 239] width 61 height 11
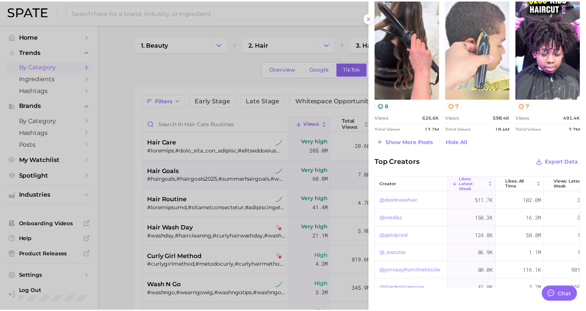
scroll to position [733, 0]
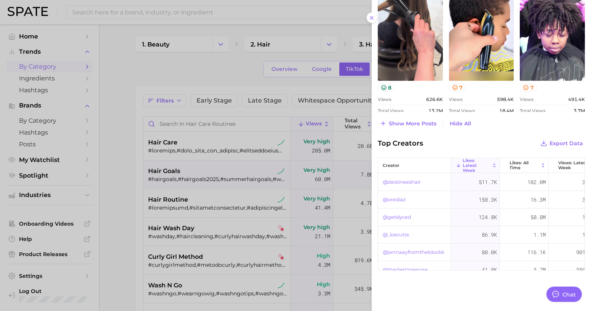
click at [224, 203] on div at bounding box center [295, 155] width 591 height 311
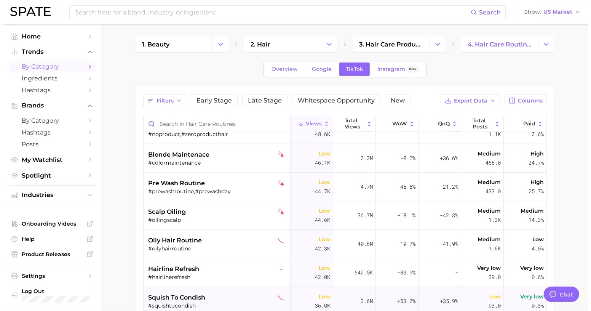
scroll to position [1108, 0]
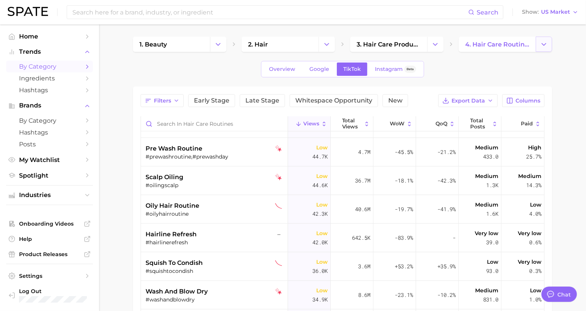
click at [538, 44] on button "Change Category" at bounding box center [544, 44] width 16 height 15
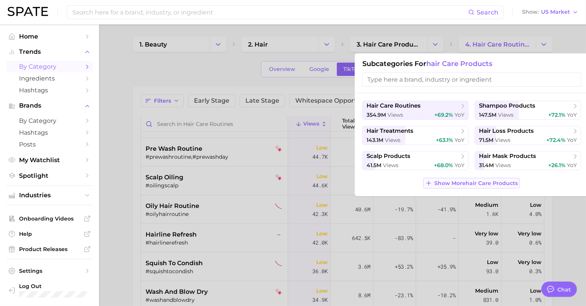
click at [463, 183] on span "Show More hair care products" at bounding box center [475, 183] width 83 height 6
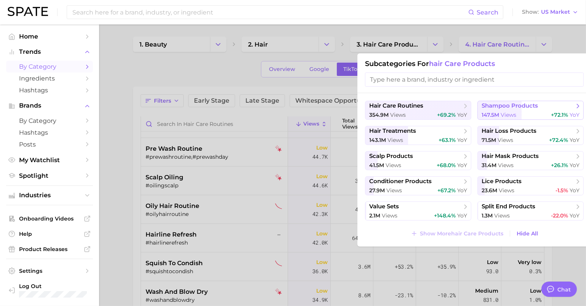
click at [528, 106] on span "shampoo products" at bounding box center [510, 105] width 56 height 7
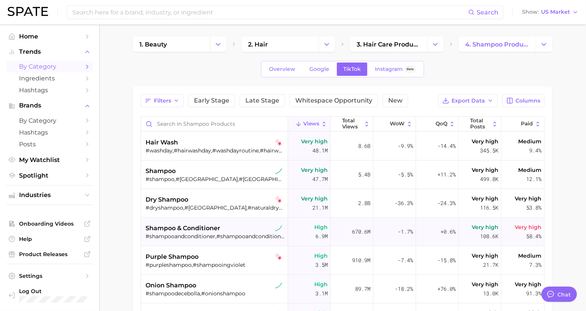
click at [235, 228] on div "shampoo & conditioner" at bounding box center [215, 228] width 139 height 9
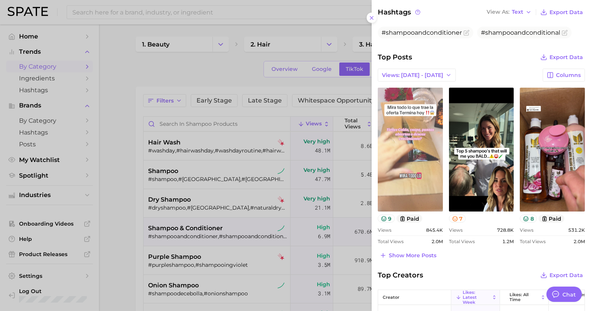
scroll to position [277, 0]
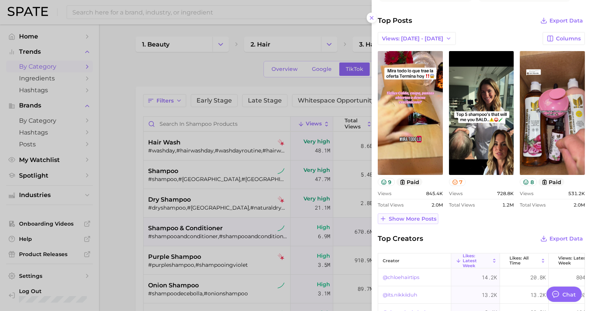
click at [397, 218] on span "Show more posts" at bounding box center [413, 219] width 48 height 6
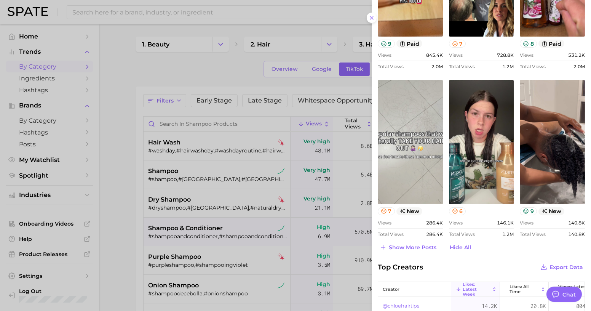
scroll to position [450, 0]
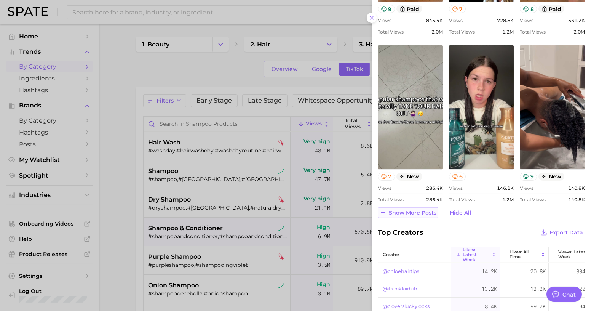
click at [395, 212] on span "Show more posts" at bounding box center [413, 213] width 48 height 6
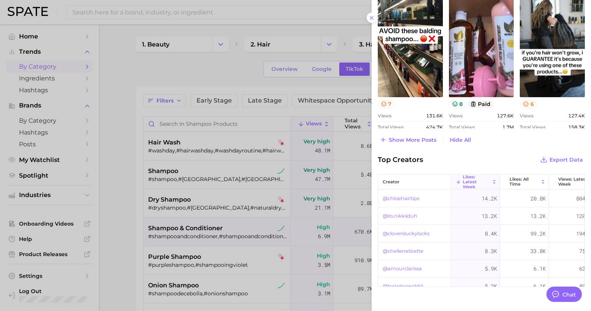
scroll to position [693, 0]
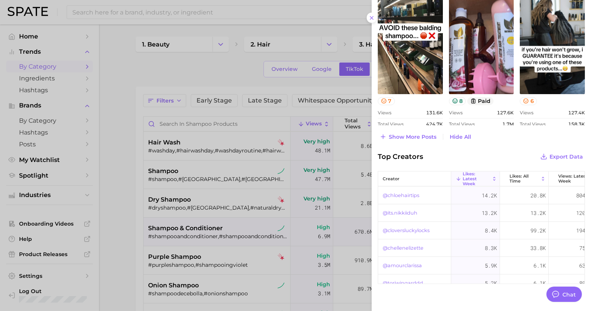
click at [404, 134] on span "Show more posts" at bounding box center [413, 137] width 48 height 6
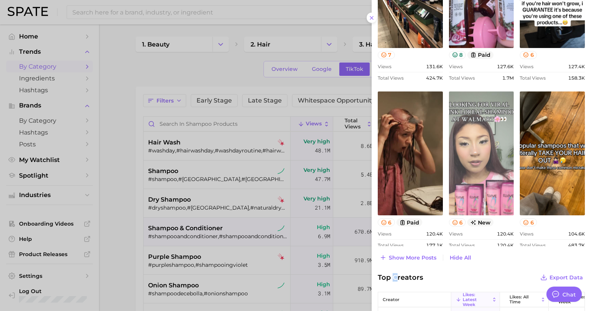
scroll to position [796, 0]
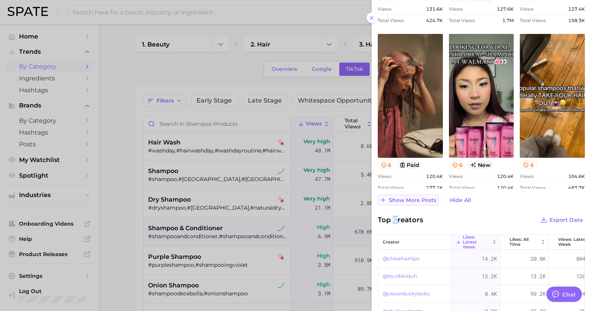
click at [419, 199] on span "Show more posts" at bounding box center [413, 200] width 48 height 6
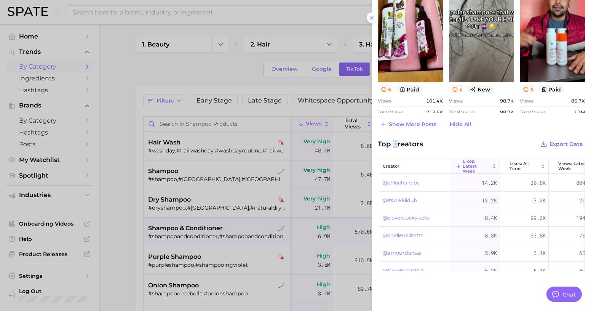
scroll to position [1040, 0]
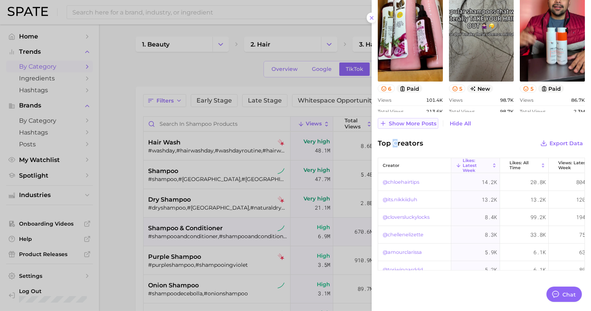
click at [403, 122] on span "Show more posts" at bounding box center [413, 123] width 48 height 6
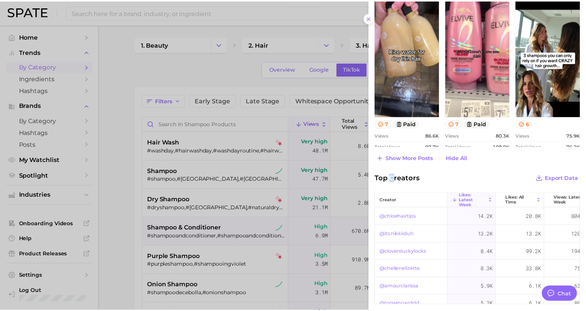
scroll to position [1206, 0]
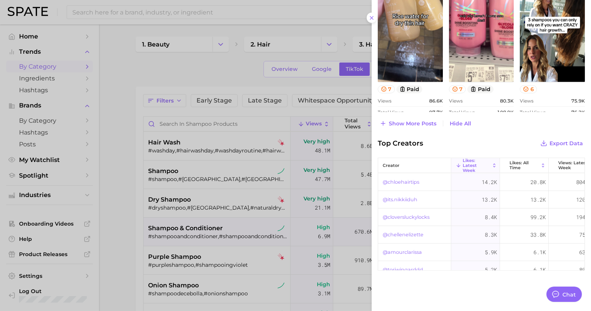
click at [309, 85] on div at bounding box center [295, 155] width 591 height 311
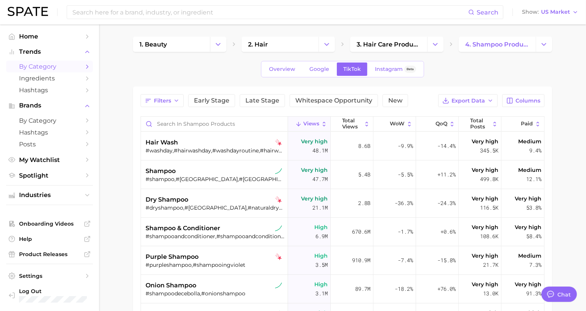
click at [452, 81] on div "1. beauty 2. hair 3. hair care products 4. shampoo products Overview Google Tik…" at bounding box center [342, 236] width 419 height 398
